Goal: Task Accomplishment & Management: Manage account settings

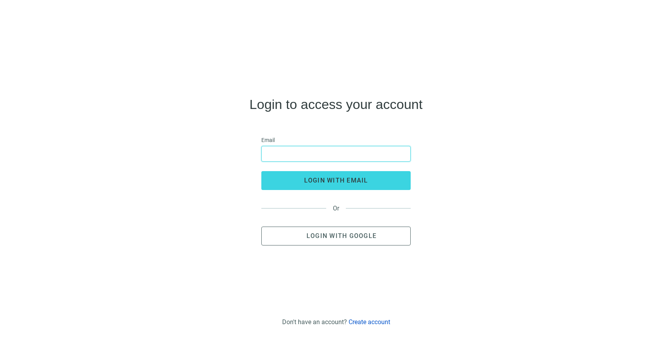
click at [339, 149] on input "email" at bounding box center [336, 153] width 139 height 15
type input "**********"
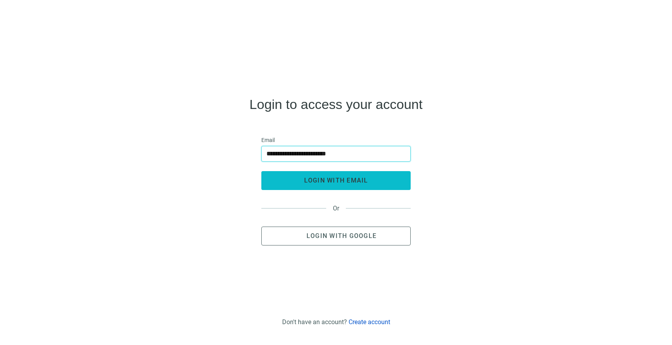
click at [331, 184] on button "login with email" at bounding box center [336, 180] width 149 height 19
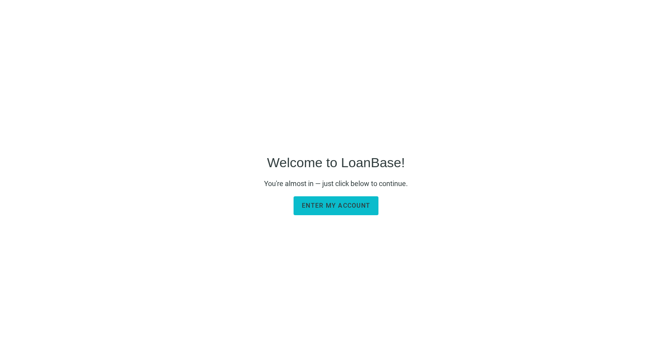
click at [317, 209] on span "Enter my account" at bounding box center [336, 205] width 68 height 7
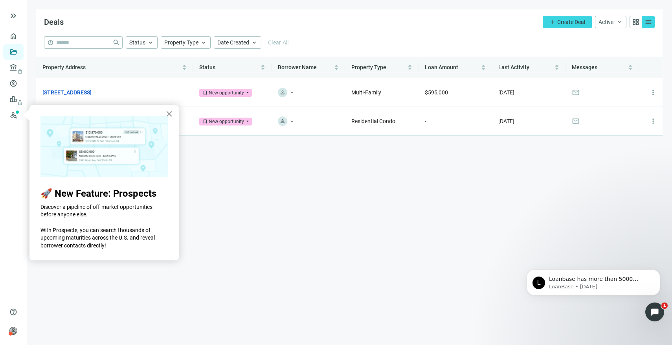
click at [169, 113] on button "×" at bounding box center [169, 113] width 7 height 13
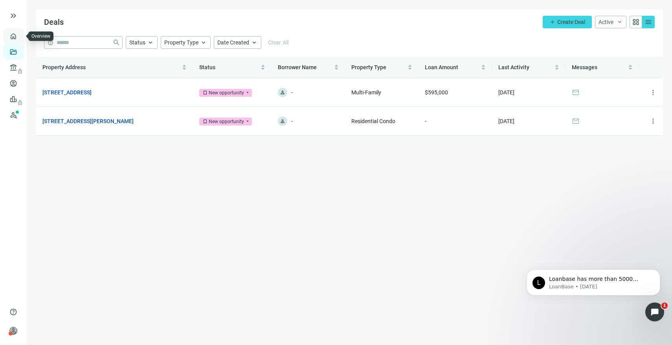
click at [20, 33] on link "Overview" at bounding box center [31, 36] width 23 height 6
